Goal: Check status

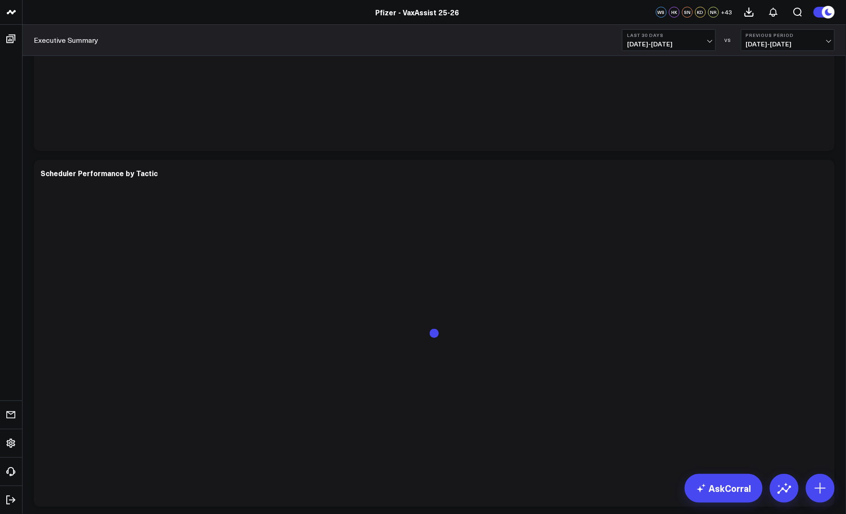
scroll to position [2568, 0]
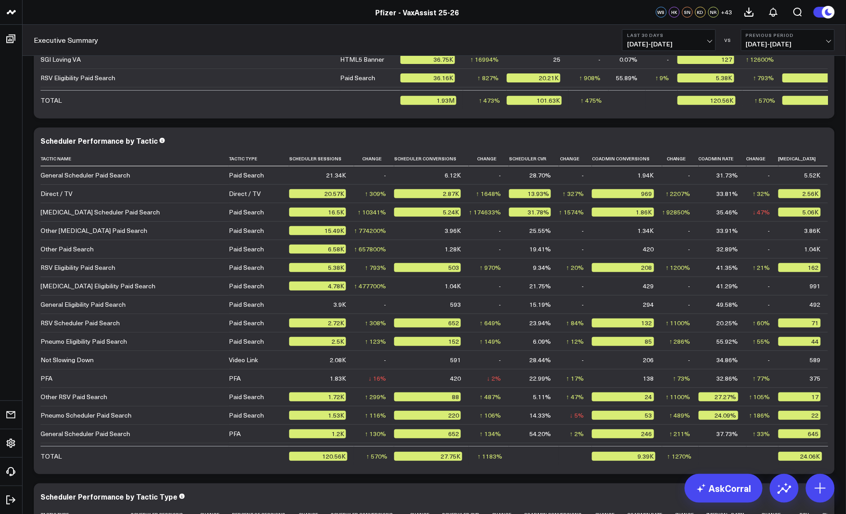
click at [817, 44] on span "[DATE] - [DATE]" at bounding box center [788, 44] width 84 height 7
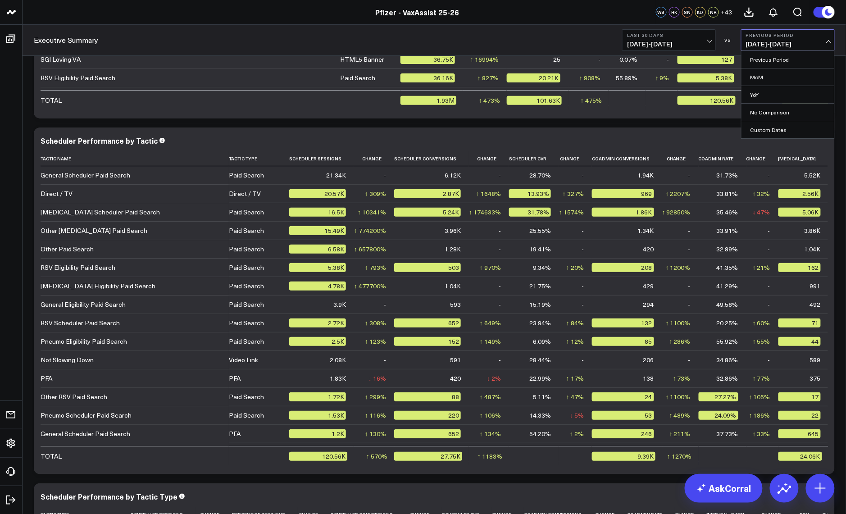
click at [826, 42] on span "[DATE] - [DATE]" at bounding box center [788, 44] width 84 height 7
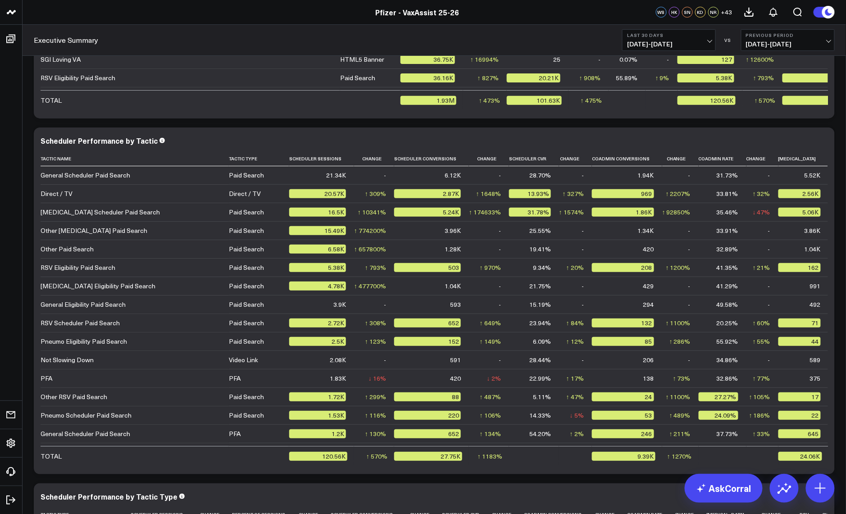
click at [826, 42] on span "[DATE] - [DATE]" at bounding box center [788, 44] width 84 height 7
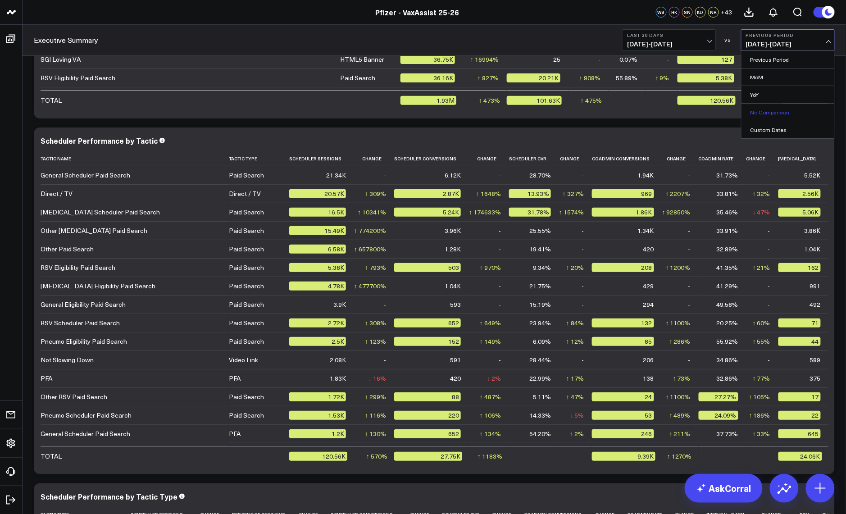
click at [757, 114] on link "No Comparison" at bounding box center [788, 112] width 93 height 17
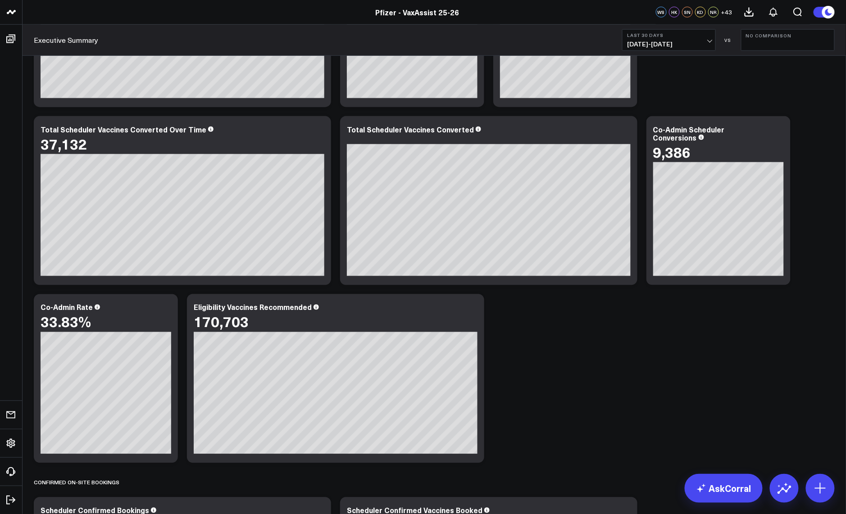
scroll to position [361, 0]
